Goal: Use online tool/utility: Use online tool/utility

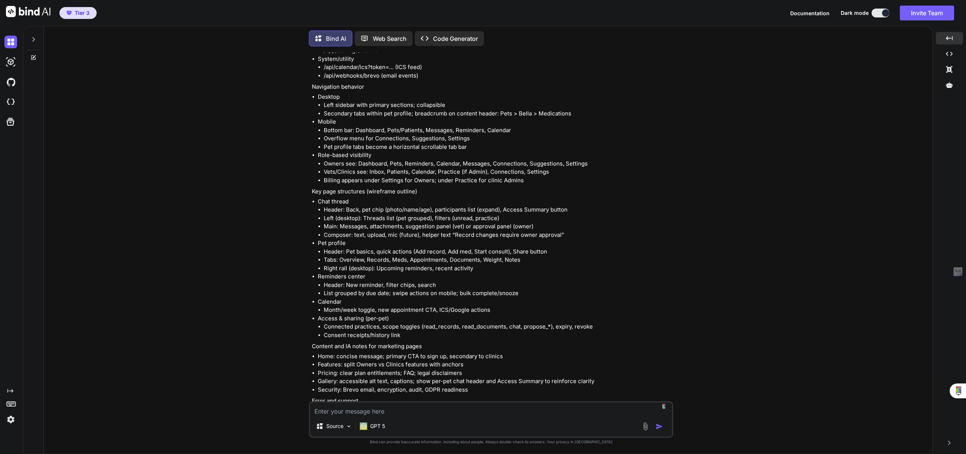
scroll to position [11268, 0]
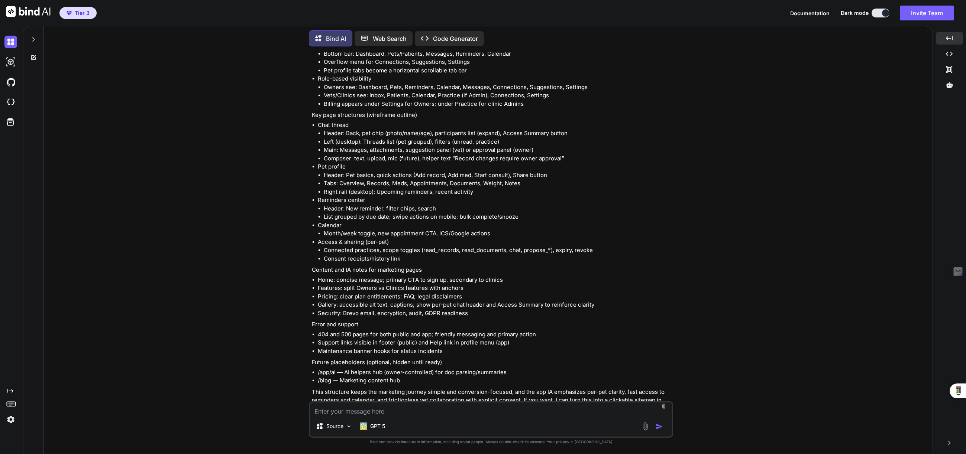
click at [422, 413] on textarea at bounding box center [491, 409] width 362 height 13
type textarea "Yes, let's create a clickable sitemap file and Figma resource."
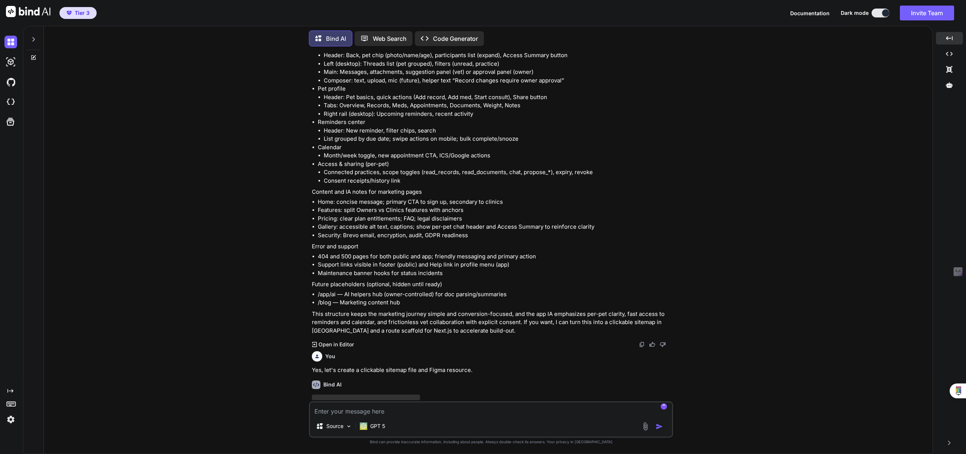
scroll to position [11347, 0]
click at [12, 391] on icon at bounding box center [10, 391] width 6 height 4
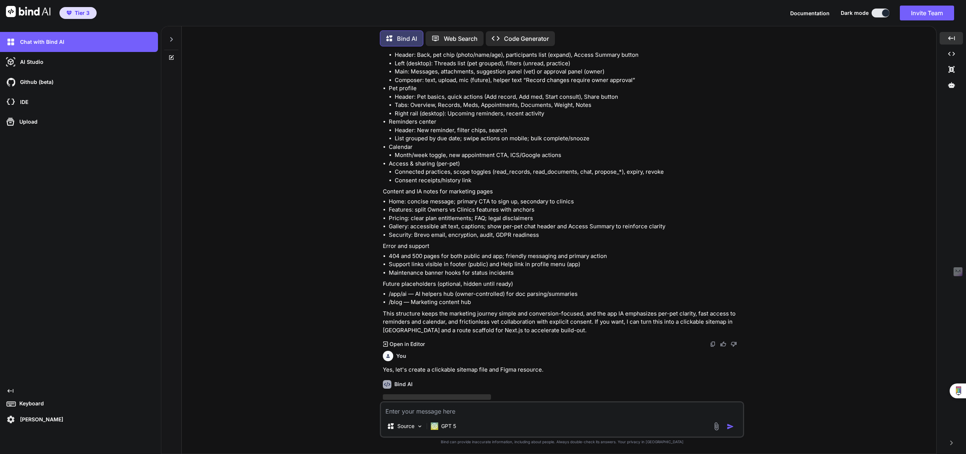
click at [103, 384] on div "Chat with Bind AI AI Studio My threads Github (beta) IDE Upload Created with Pi…" at bounding box center [79, 229] width 158 height 394
click at [12, 421] on img at bounding box center [10, 420] width 13 height 13
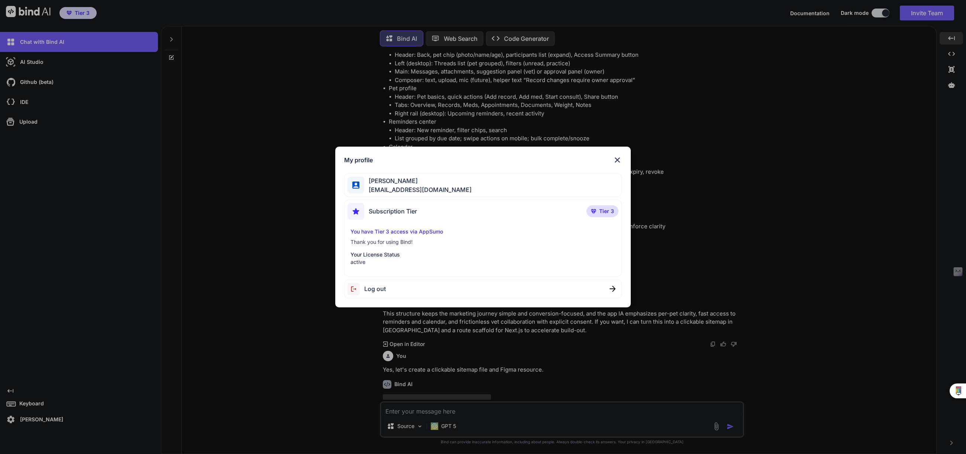
click at [619, 161] on img at bounding box center [617, 160] width 9 height 9
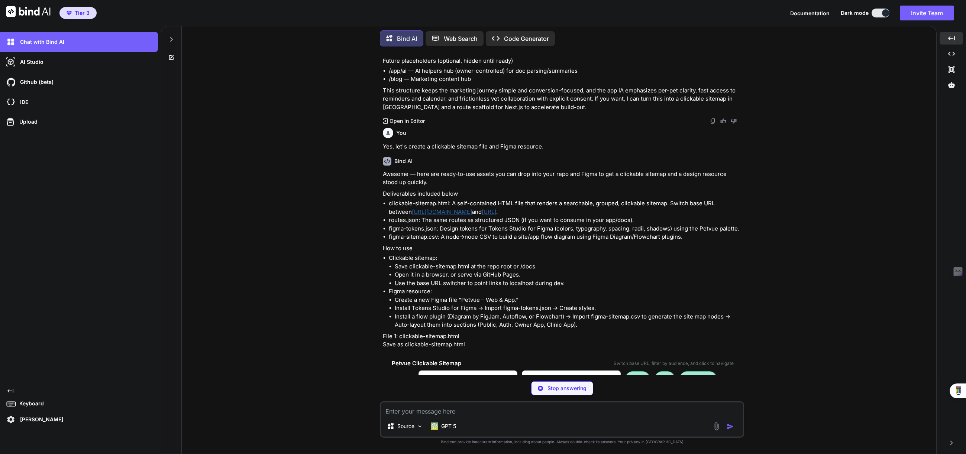
scroll to position [11605, 0]
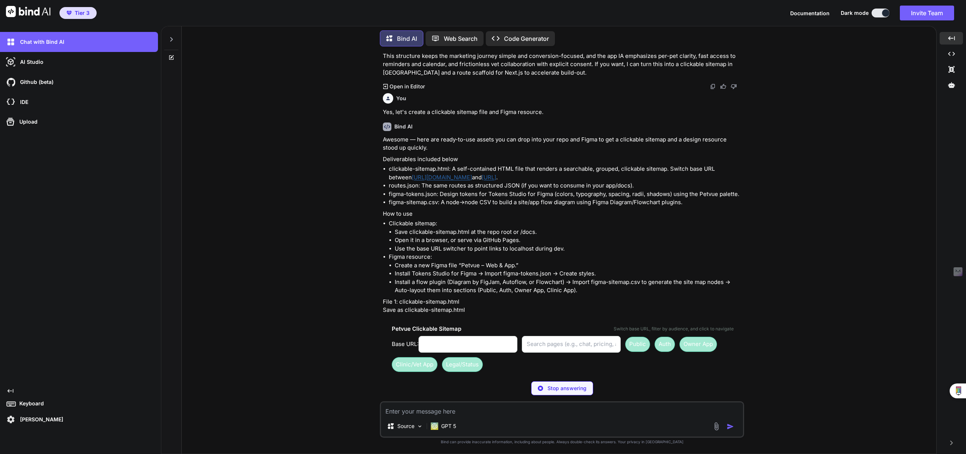
click at [418, 393] on p "Open in Editor" at bounding box center [406, 396] width 35 height 7
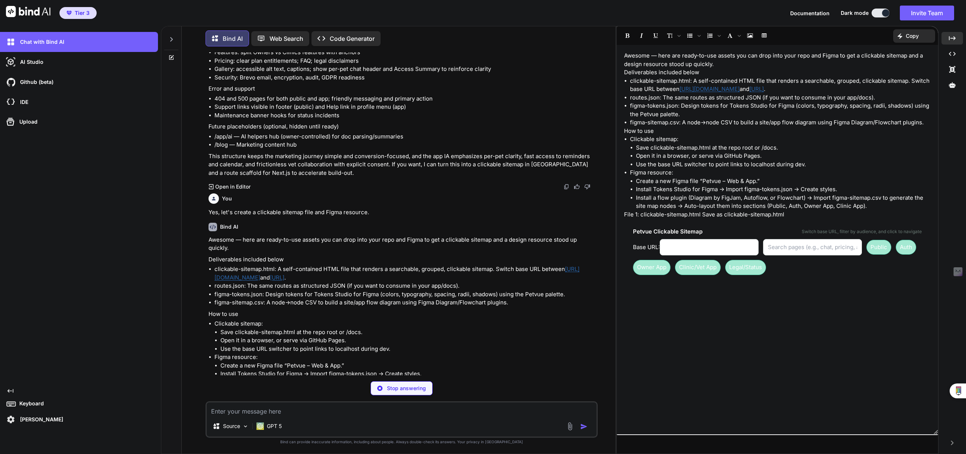
scroll to position [11404, 0]
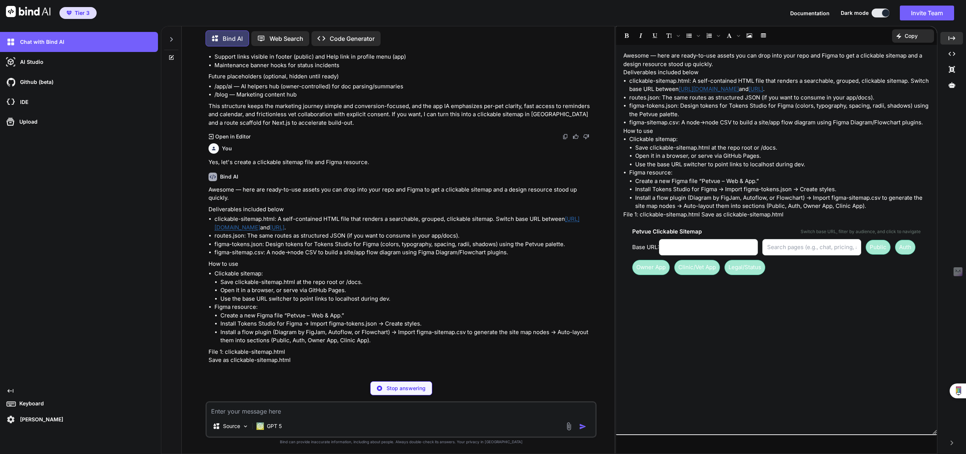
drag, startPoint x: 619, startPoint y: 224, endPoint x: 581, endPoint y: 218, distance: 38.3
click at [581, 218] on div "Bind AI Web Search Created with Pixso. Code Generator You Bind AI Below is a co…" at bounding box center [563, 240] width 805 height 428
click at [694, 250] on input "[URL][DOMAIN_NAME]" at bounding box center [708, 247] width 99 height 17
click at [700, 252] on input "[URL][DOMAIN_NAME]" at bounding box center [708, 247] width 99 height 17
click at [877, 244] on span "Public" at bounding box center [877, 247] width 25 height 15
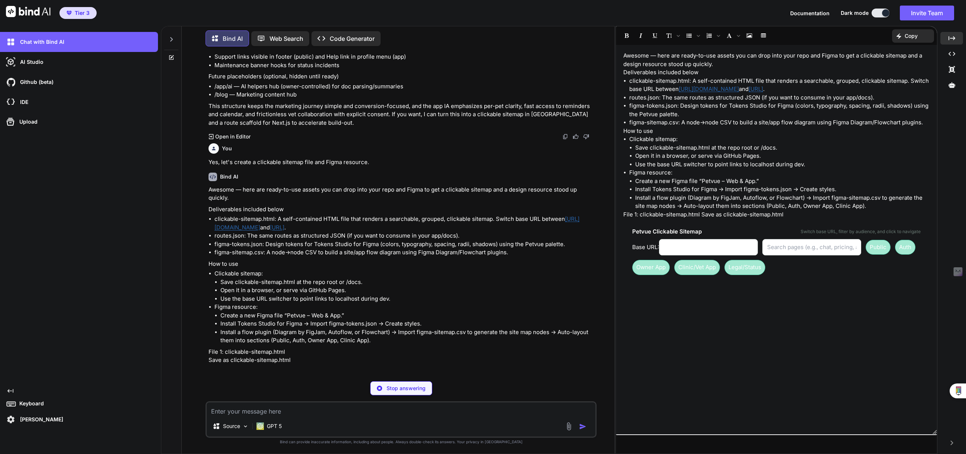
click at [730, 250] on input "[URL][DOMAIN_NAME]" at bounding box center [708, 247] width 99 height 17
click at [727, 248] on input "[URL][DOMAIN_NAME]" at bounding box center [708, 247] width 99 height 17
click at [791, 248] on input "text" at bounding box center [811, 247] width 99 height 17
click at [722, 249] on input "[URL][DOMAIN_NAME]" at bounding box center [708, 247] width 99 height 17
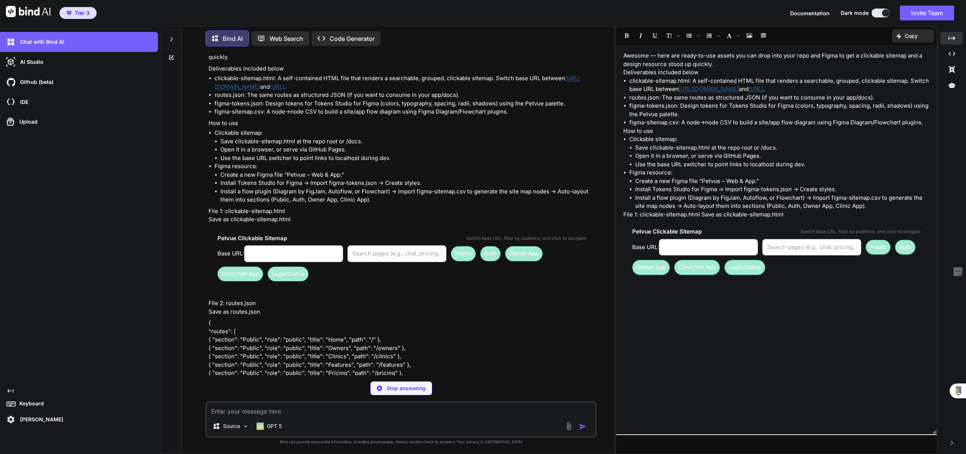
scroll to position [11543, 0]
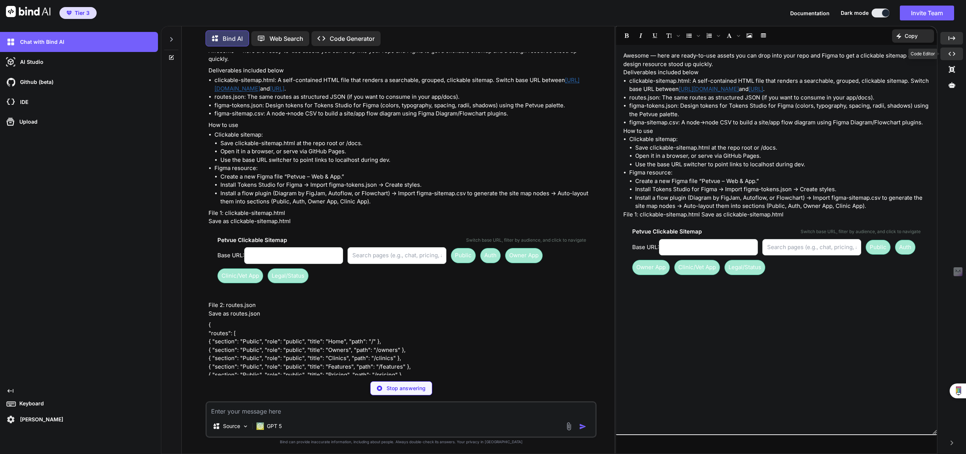
click at [952, 56] on icon "Created with Pixso." at bounding box center [951, 54] width 7 height 7
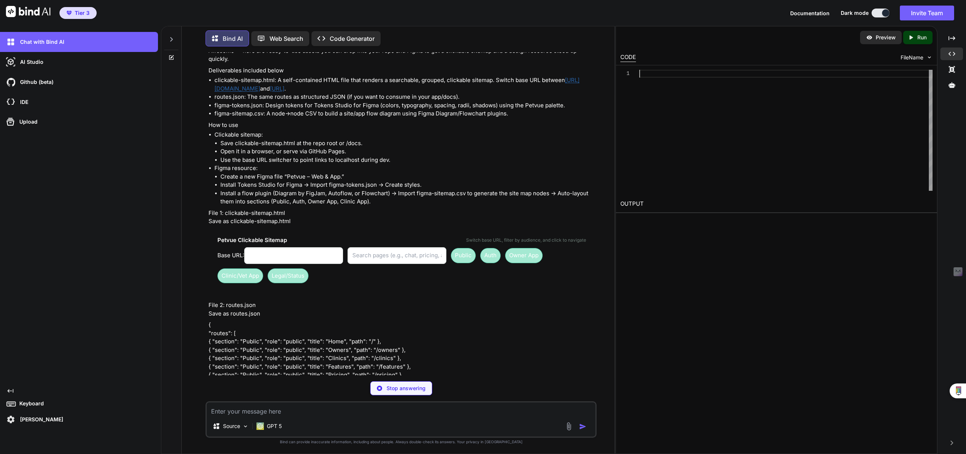
click at [743, 140] on div at bounding box center [785, 130] width 293 height 121
click at [878, 40] on p "Preview" at bounding box center [885, 37] width 20 height 7
click at [954, 68] on icon "Created with Pixso." at bounding box center [951, 69] width 7 height 7
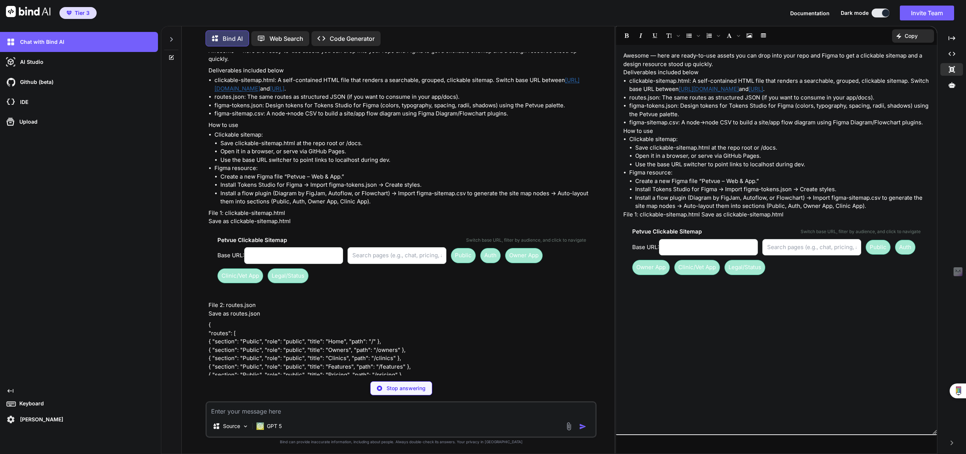
click at [824, 206] on li "Install a flow plugin (Diagram by FigJam, Autoflow, or Flowchart) → Import figm…" at bounding box center [782, 202] width 294 height 17
click at [951, 69] on icon "Created with Pixso." at bounding box center [951, 69] width 7 height 7
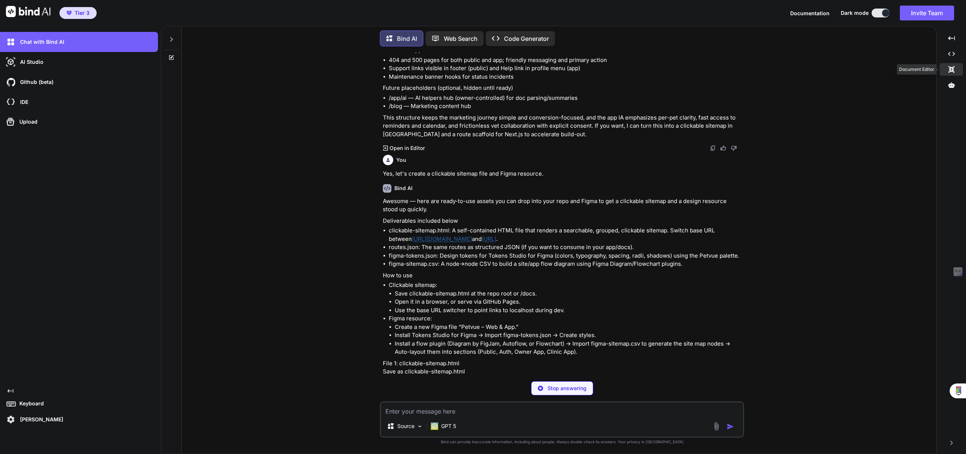
scroll to position [11744, 0]
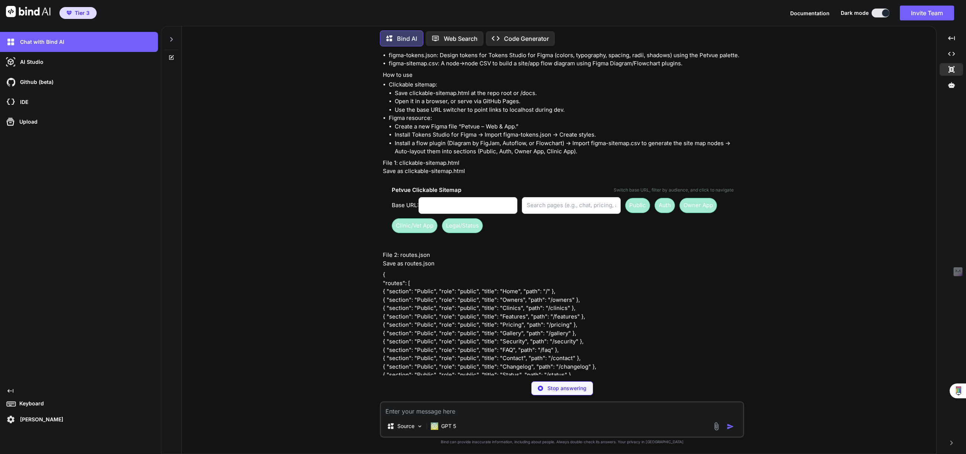
click at [515, 204] on div "Base URL: [URL][DOMAIN_NAME] Public Auth Owner App Clinic/Vet App Legal/Status" at bounding box center [563, 215] width 342 height 36
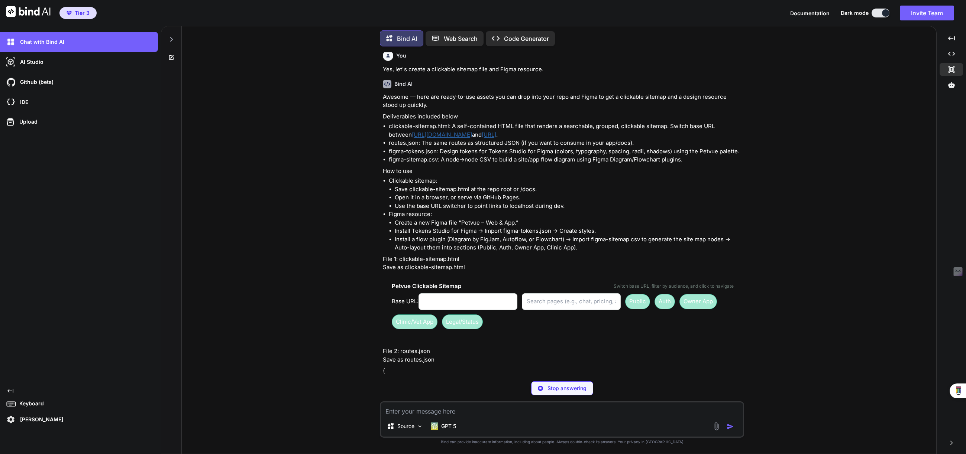
scroll to position [11644, 0]
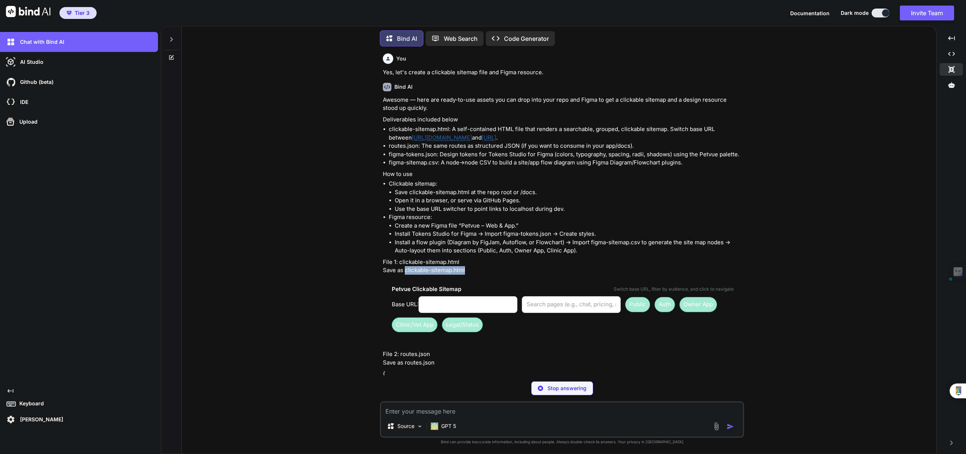
drag, startPoint x: 462, startPoint y: 246, endPoint x: 405, endPoint y: 247, distance: 56.8
click at [405, 258] on p "File 1: clickable-sitemap.html Save as clickable-sitemap.html" at bounding box center [563, 266] width 360 height 17
click at [595, 296] on input "text" at bounding box center [571, 304] width 99 height 17
click at [472, 296] on input "[URL][DOMAIN_NAME]" at bounding box center [467, 304] width 99 height 17
click at [437, 296] on input "[URL][DOMAIN_NAME]" at bounding box center [467, 304] width 99 height 17
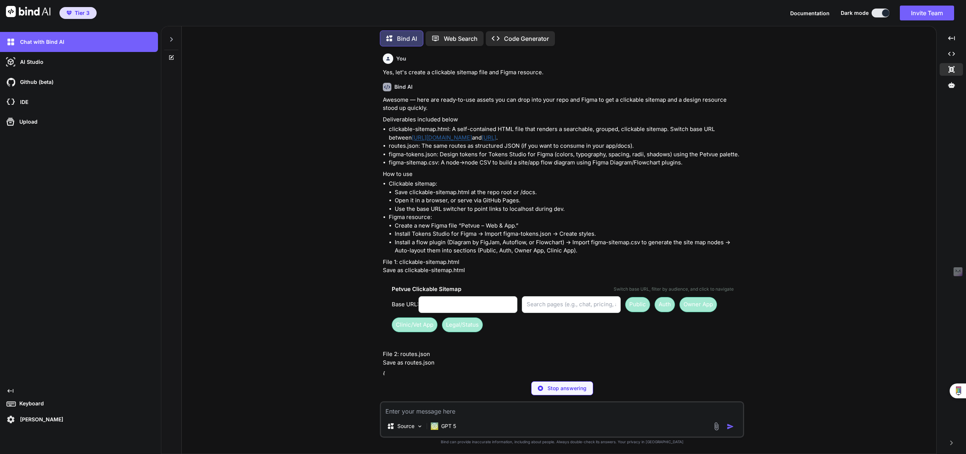
type input "[URL][DOMAIN_NAME]"
click at [447, 296] on input "[URL][DOMAIN_NAME]" at bounding box center [467, 304] width 99 height 17
click at [704, 297] on span "Owner App" at bounding box center [698, 304] width 38 height 15
click at [664, 297] on span "Auth" at bounding box center [664, 304] width 20 height 15
click at [637, 297] on span "Public" at bounding box center [637, 304] width 25 height 15
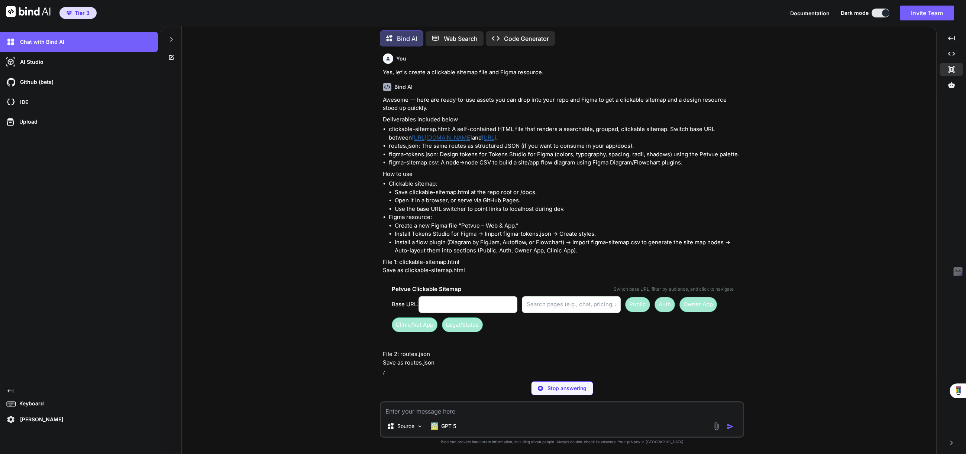
click at [468, 318] on span "Legal/Status" at bounding box center [462, 325] width 41 height 15
click at [417, 318] on span "Clinic/Vet App" at bounding box center [415, 325] width 46 height 15
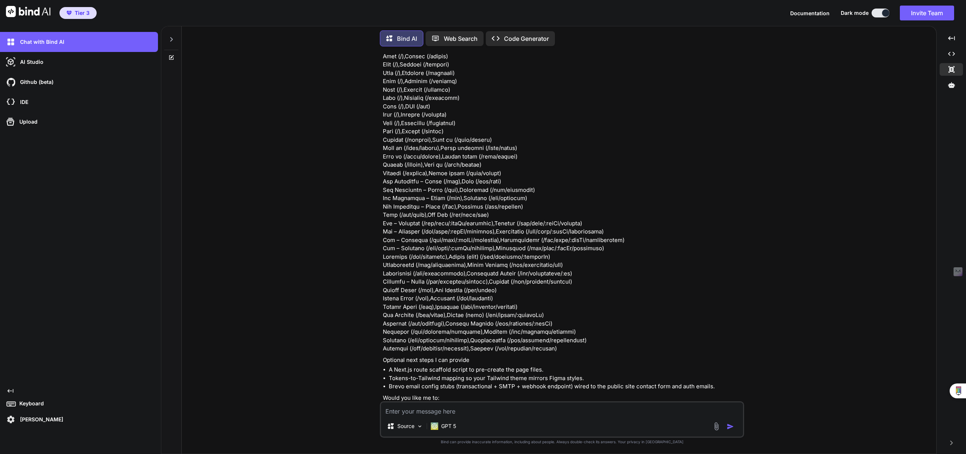
scroll to position [13370, 0]
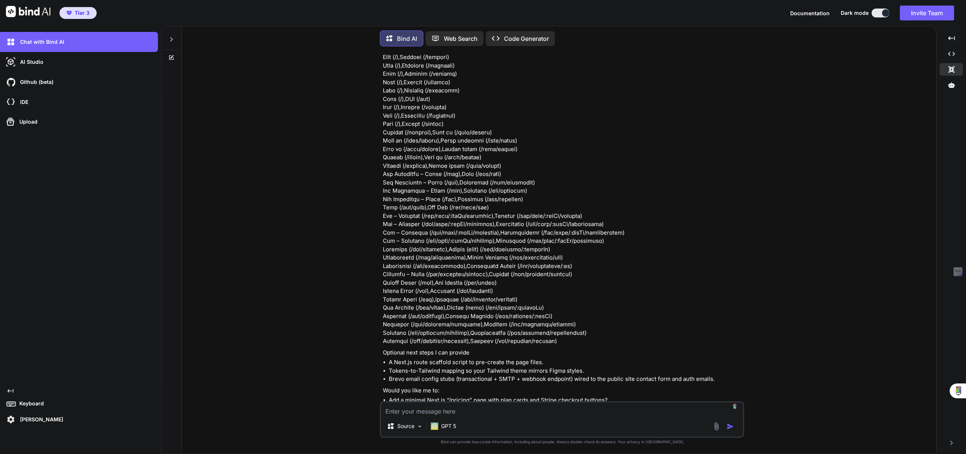
click at [468, 409] on textarea at bounding box center [562, 409] width 362 height 13
click at [473, 411] on textarea at bounding box center [562, 409] width 362 height 13
click at [465, 412] on textarea at bounding box center [562, 409] width 362 height 13
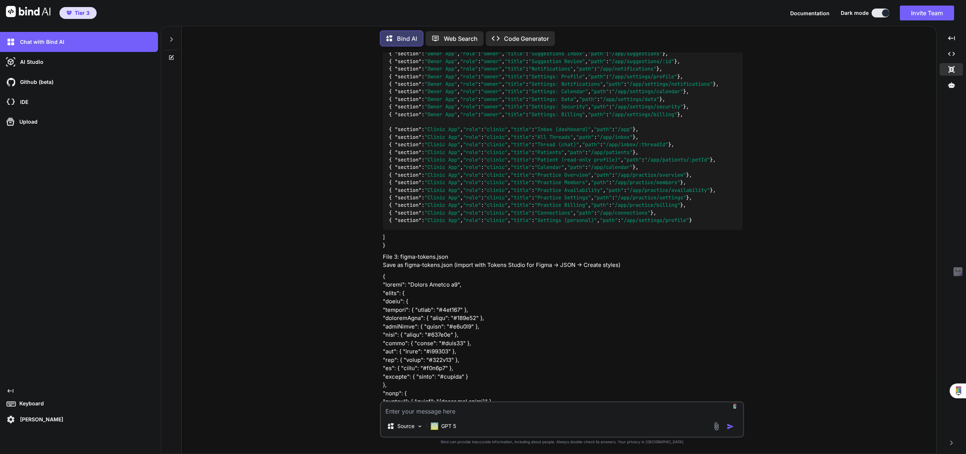
scroll to position [12327, 0]
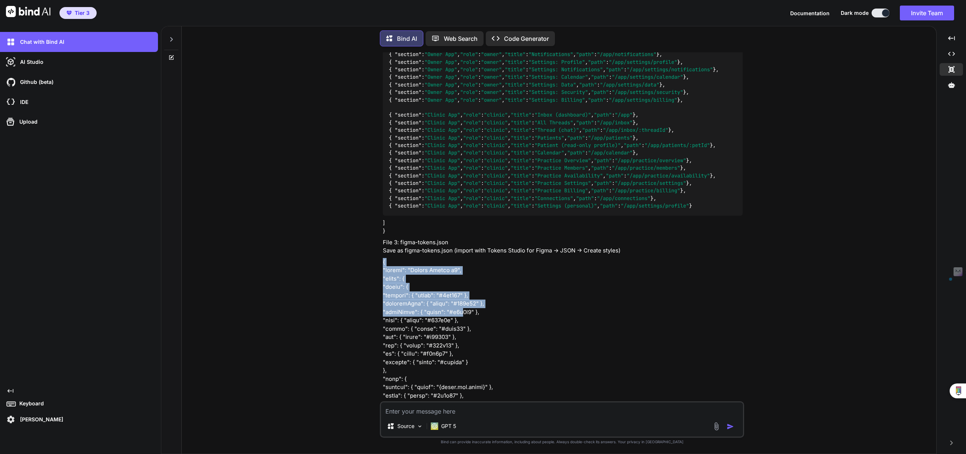
drag, startPoint x: 383, startPoint y: 237, endPoint x: 458, endPoint y: 289, distance: 91.5
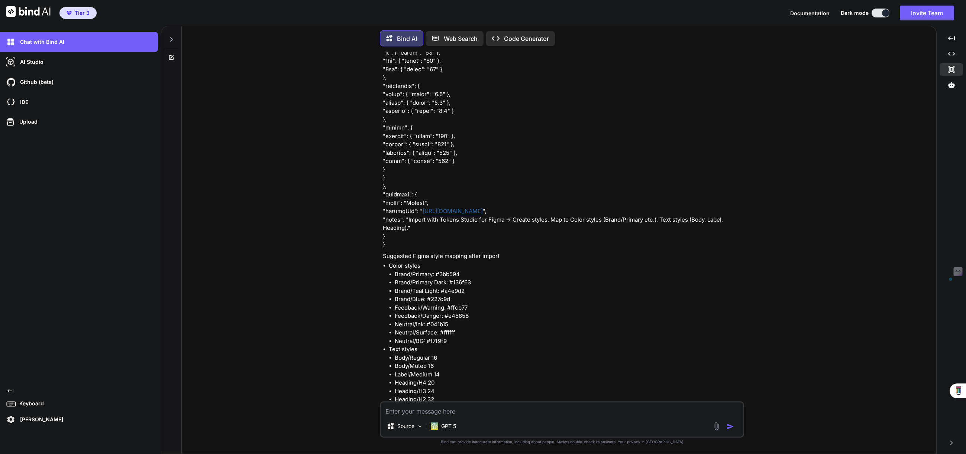
scroll to position [12918, 0]
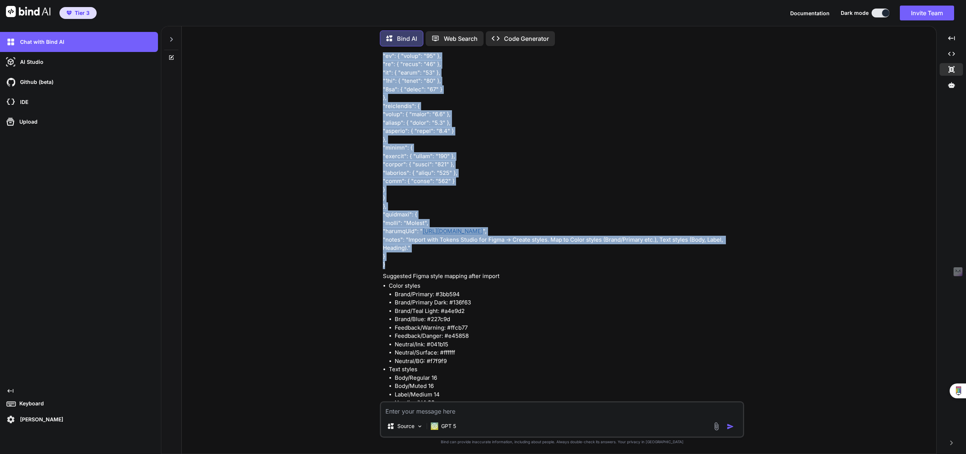
copy p "{ "source": "Petvue Tokens v1", "props": { "color": { "primary": { "value": "#3…"
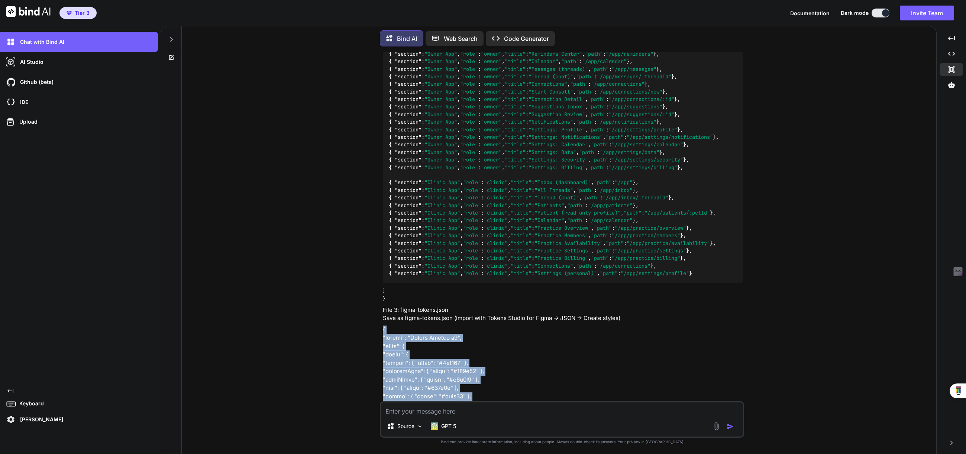
scroll to position [12261, 0]
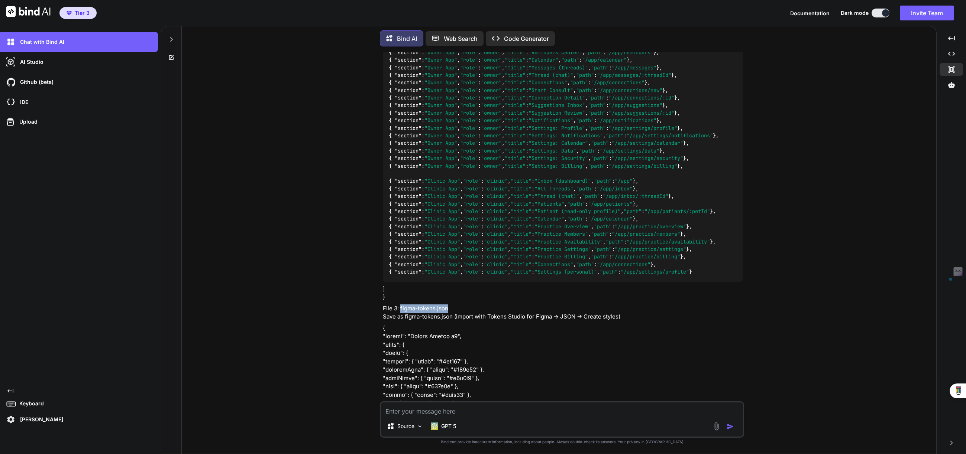
drag, startPoint x: 448, startPoint y: 283, endPoint x: 401, endPoint y: 281, distance: 48.0
click at [401, 305] on p "File 3: figma-tokens.json Save as figma-tokens.json (import with Tokens Studio …" at bounding box center [563, 313] width 360 height 17
copy p "figma-tokens.json"
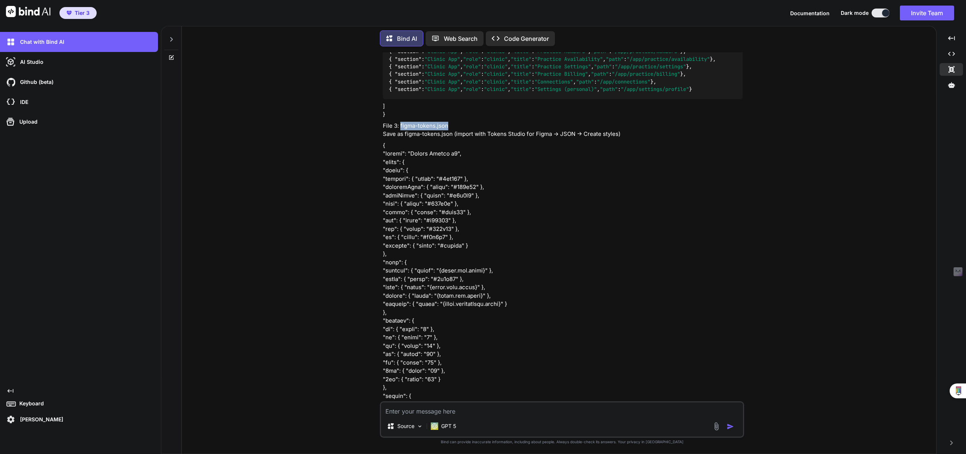
scroll to position [12480, 0]
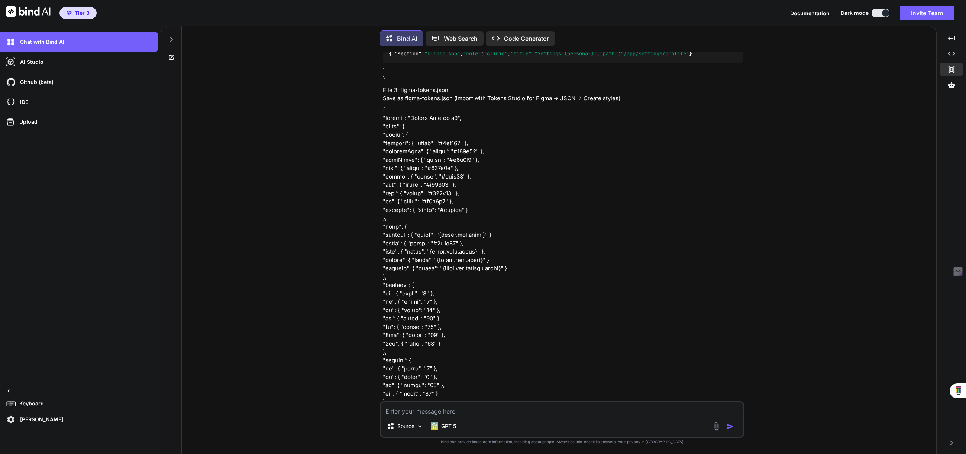
click at [448, 412] on textarea at bounding box center [562, 409] width 362 height 13
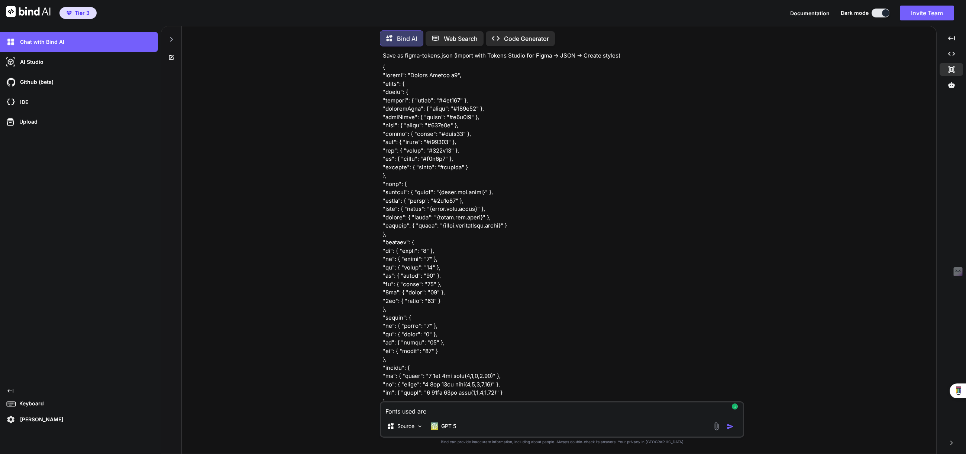
scroll to position [12524, 0]
click at [453, 412] on textarea "Fonts used are" at bounding box center [562, 409] width 362 height 13
type textarea "F"
paste textarea "[URL][DOMAIN_NAME]"
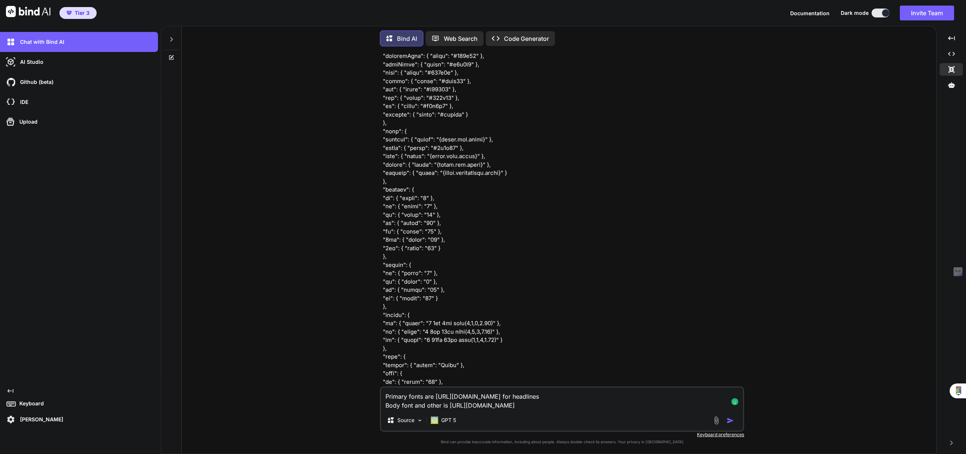
scroll to position [12577, 0]
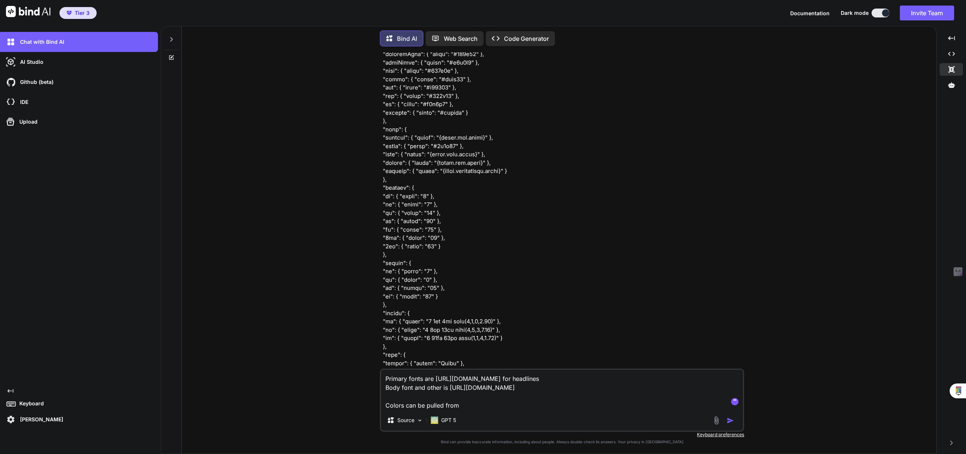
paste textarea "[URL][DOMAIN_NAME]"
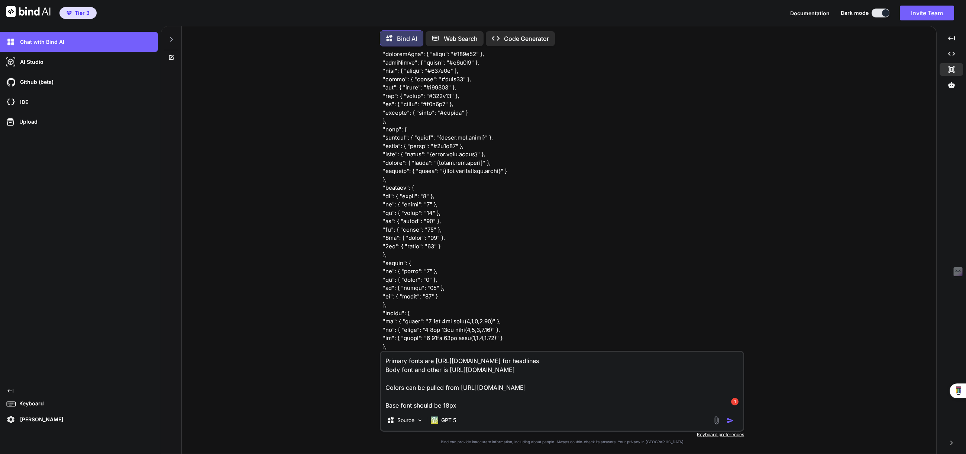
click at [414, 405] on textarea "Primary fonts are [URL][DOMAIN_NAME] for headlines Body font and other is [URL]…" at bounding box center [562, 381] width 362 height 58
type textarea "Primary fonts are [URL][DOMAIN_NAME] for headlines Body font and other is [URL]…"
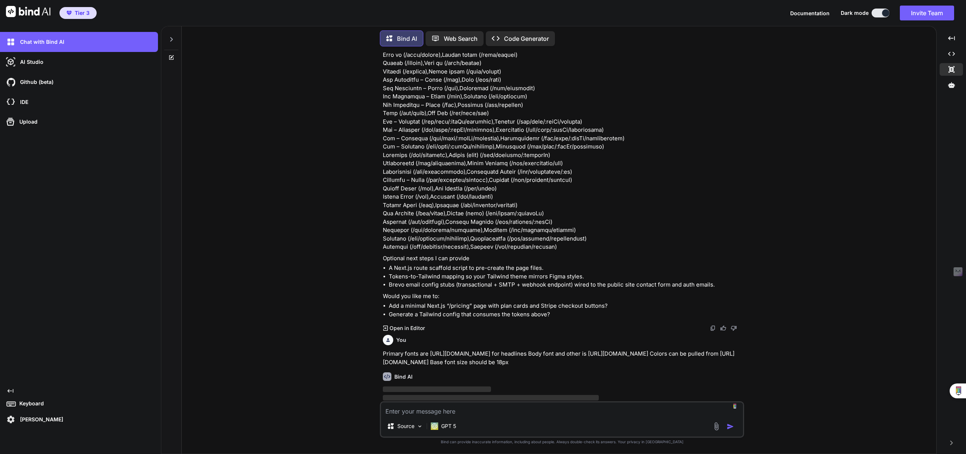
scroll to position [13465, 0]
